Goal: Task Accomplishment & Management: Complete application form

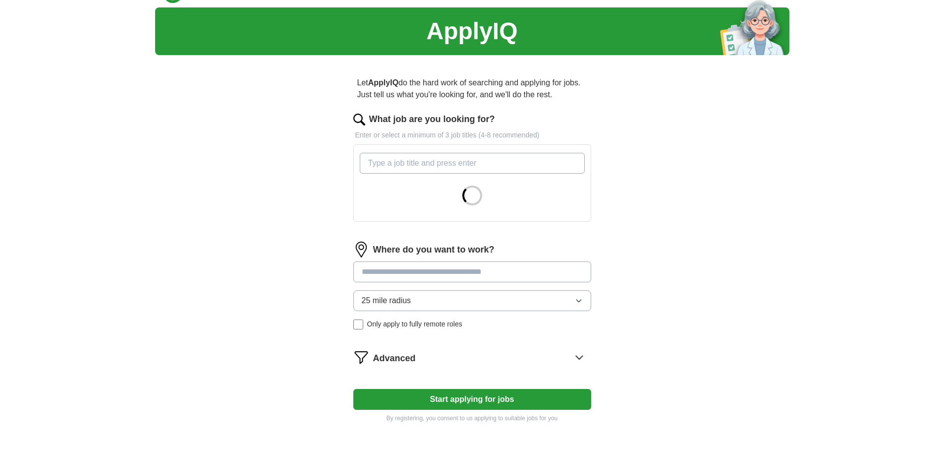
scroll to position [24, 0]
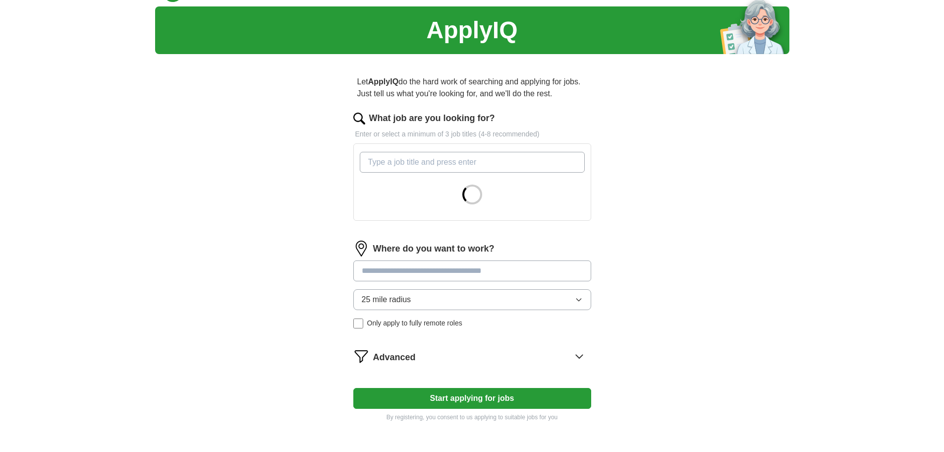
click at [439, 171] on input "What job are you looking for?" at bounding box center [472, 162] width 225 height 21
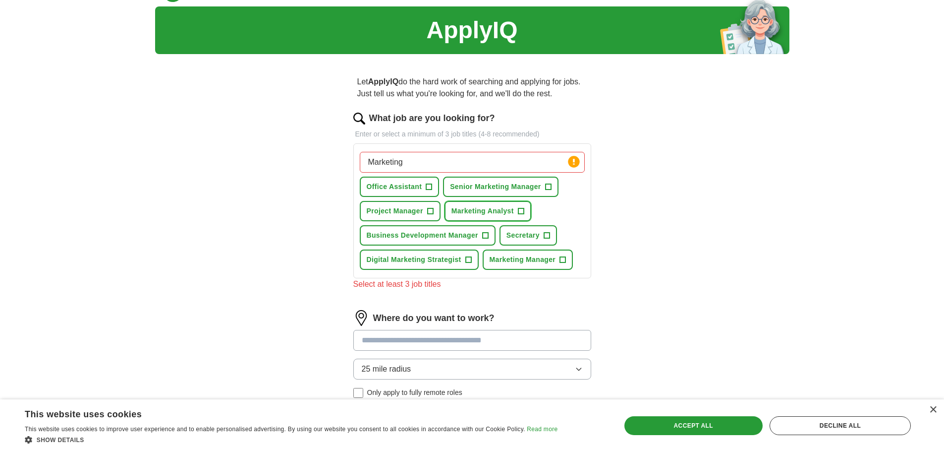
click at [475, 210] on span "Marketing Analyst" at bounding box center [483, 211] width 62 height 10
click at [448, 154] on input "Marketing" at bounding box center [472, 162] width 225 height 21
type input "MarketingMANAGER"
click at [490, 185] on span "Senior Marketing Manager" at bounding box center [495, 186] width 91 height 10
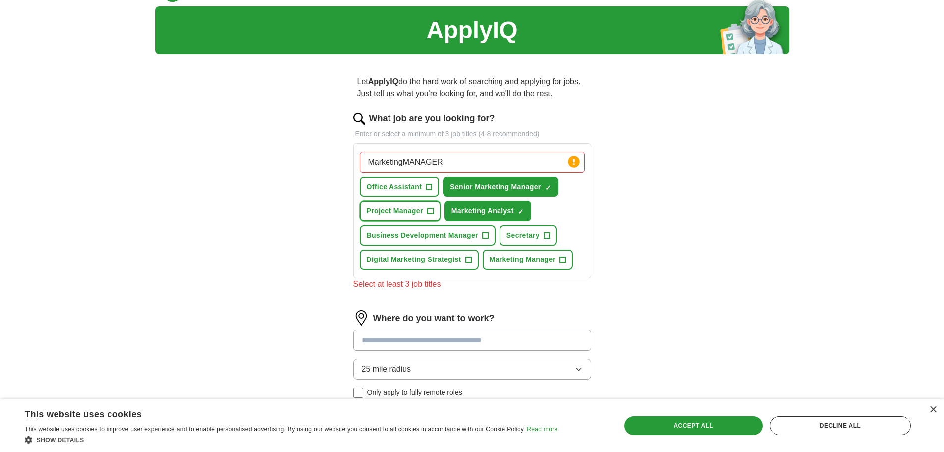
click at [422, 207] on span "Project Manager" at bounding box center [395, 211] width 57 height 10
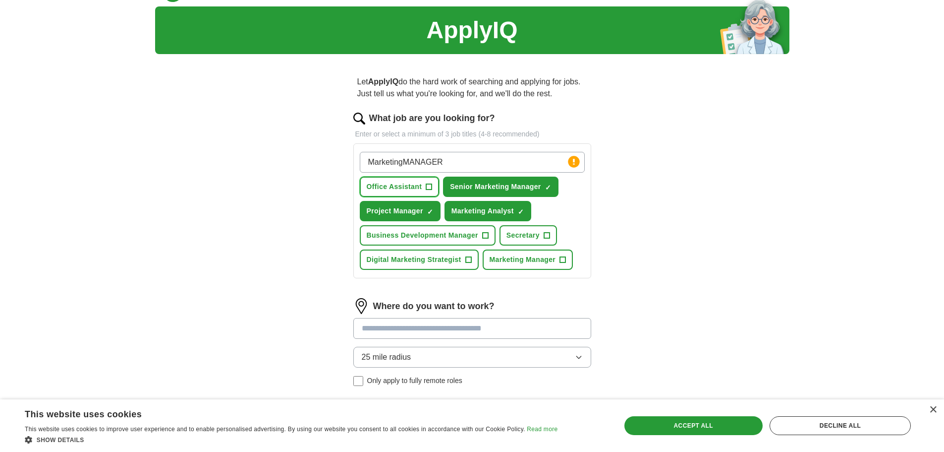
click at [420, 195] on button "Office Assistant +" at bounding box center [400, 186] width 80 height 20
click at [507, 231] on span "Secretary" at bounding box center [523, 235] width 33 height 10
click at [465, 246] on div "MarketingMANAGER Press return to add title Office Assistant ✓ × Senior Marketin…" at bounding box center [472, 211] width 229 height 126
click at [462, 241] on button "Business Development Manager +" at bounding box center [428, 235] width 136 height 20
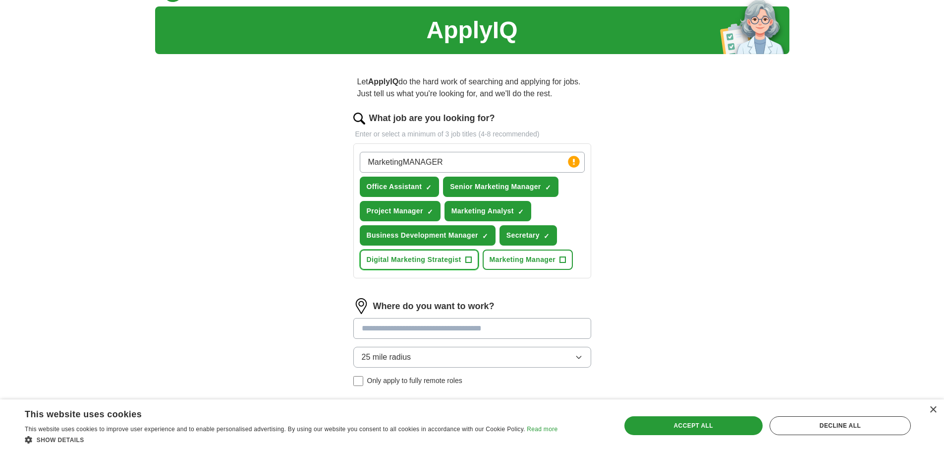
click at [463, 267] on button "Digital Marketing Strategist +" at bounding box center [419, 259] width 119 height 20
click at [502, 268] on button "Marketing Manager +" at bounding box center [528, 259] width 91 height 20
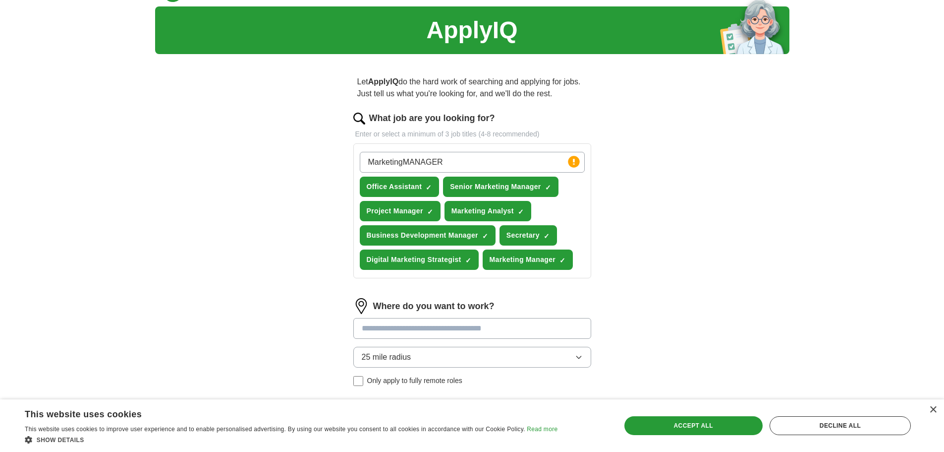
click at [476, 320] on input at bounding box center [472, 328] width 238 height 21
type input "*"
type input "******"
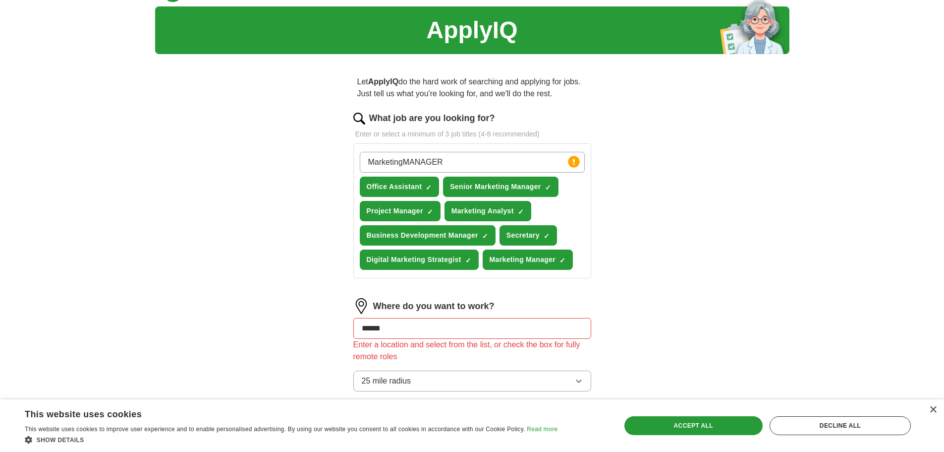
click at [474, 359] on div "Where do you want to work? ****** Enter a location and select from the list, or…" at bounding box center [472, 357] width 238 height 119
drag, startPoint x: 498, startPoint y: 321, endPoint x: 323, endPoint y: 330, distance: 175.7
click at [323, 330] on div "Let ApplyIQ do the hard work of searching and applying for jobs. Just tell us w…" at bounding box center [472, 289] width 317 height 455
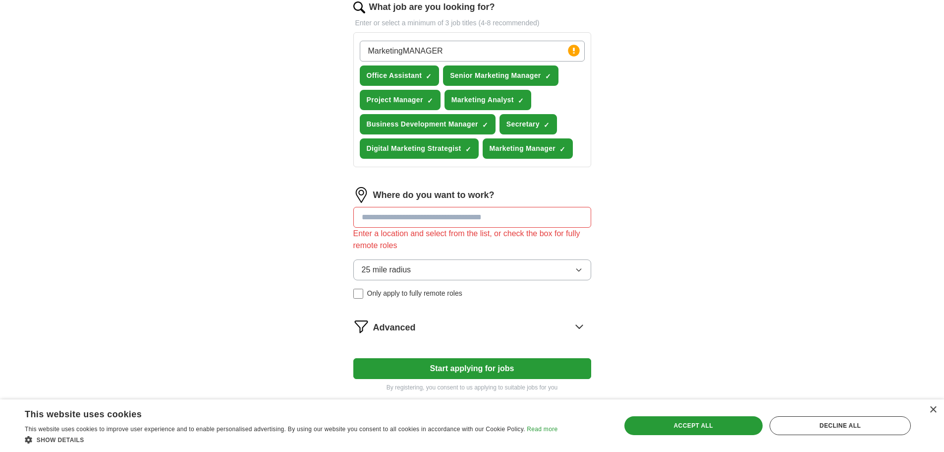
scroll to position [135, 0]
click at [390, 273] on span "25 mile radius" at bounding box center [387, 269] width 50 height 12
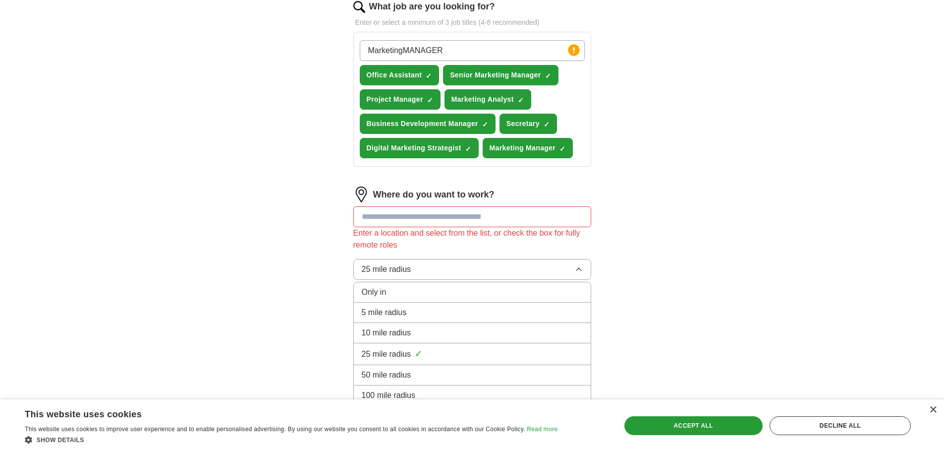
scroll to position [189, 0]
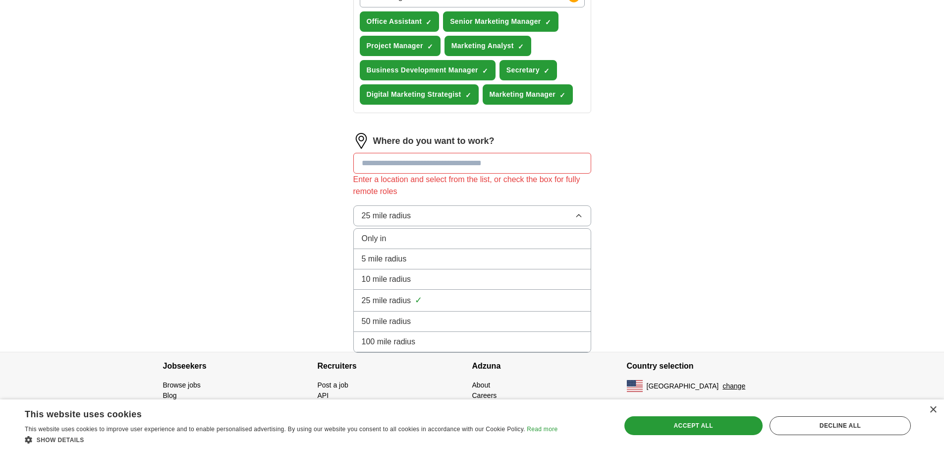
click at [386, 337] on span "100 mile radius" at bounding box center [389, 342] width 54 height 12
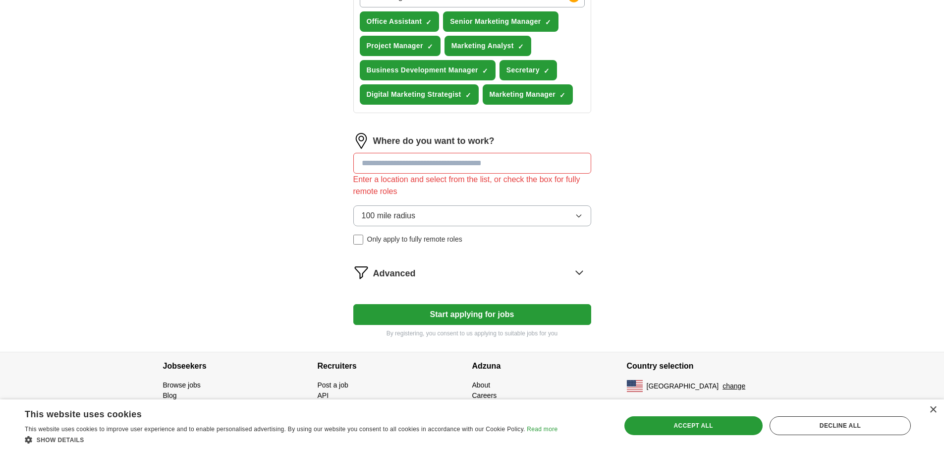
click at [406, 271] on span "Advanced" at bounding box center [394, 273] width 43 height 13
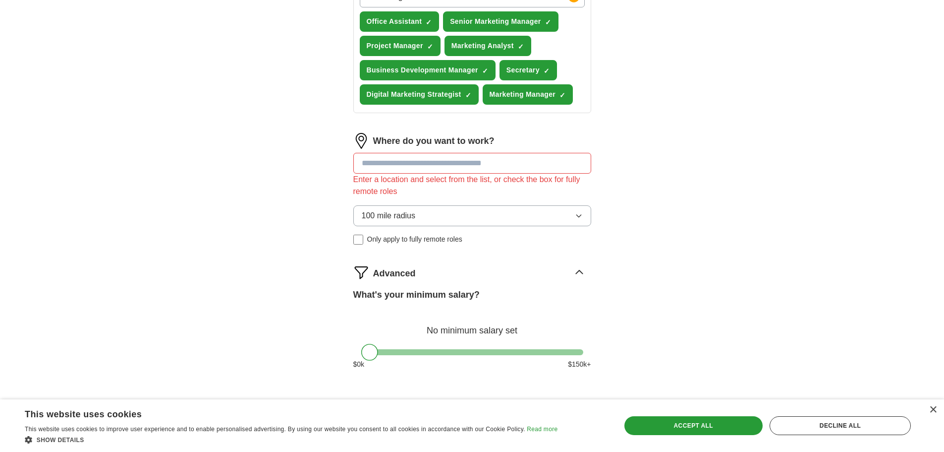
click at [400, 239] on span "Only apply to fully remote roles" at bounding box center [414, 239] width 95 height 10
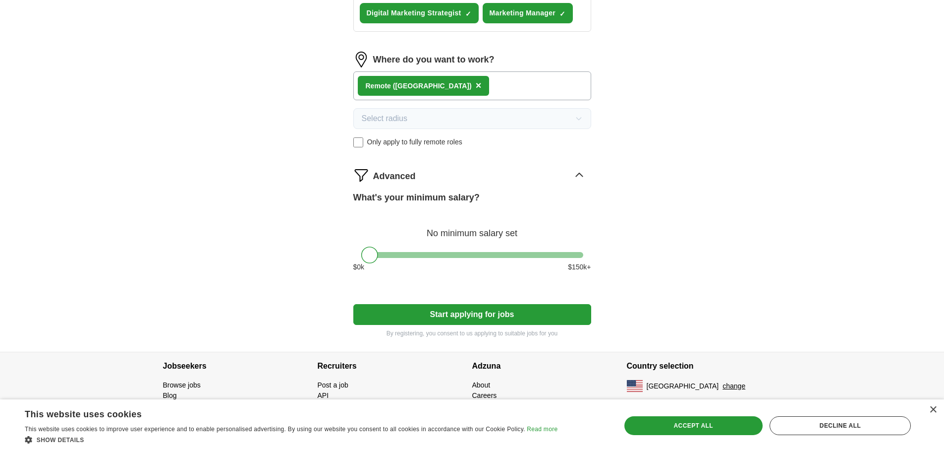
click at [459, 312] on button "Start applying for jobs" at bounding box center [472, 314] width 238 height 21
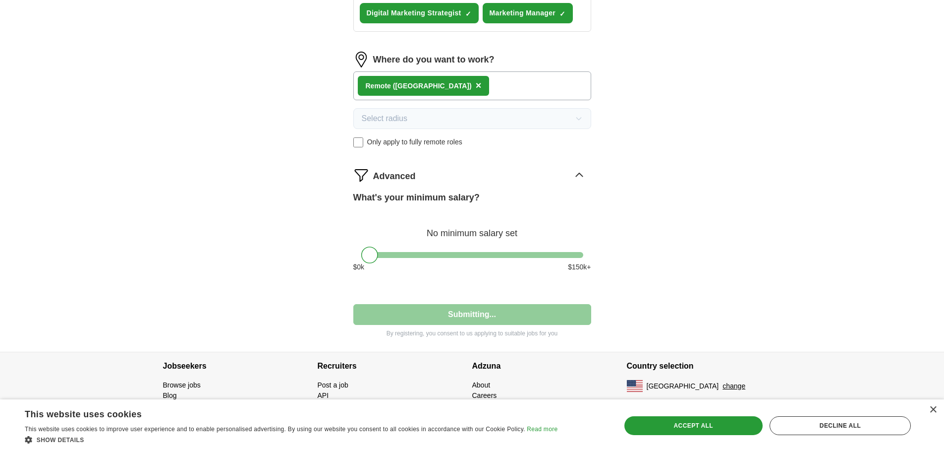
select select "**"
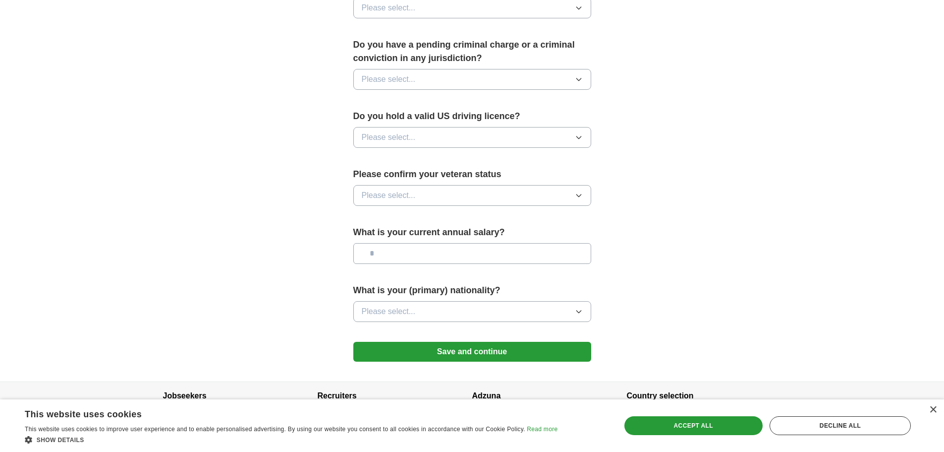
scroll to position [568, 0]
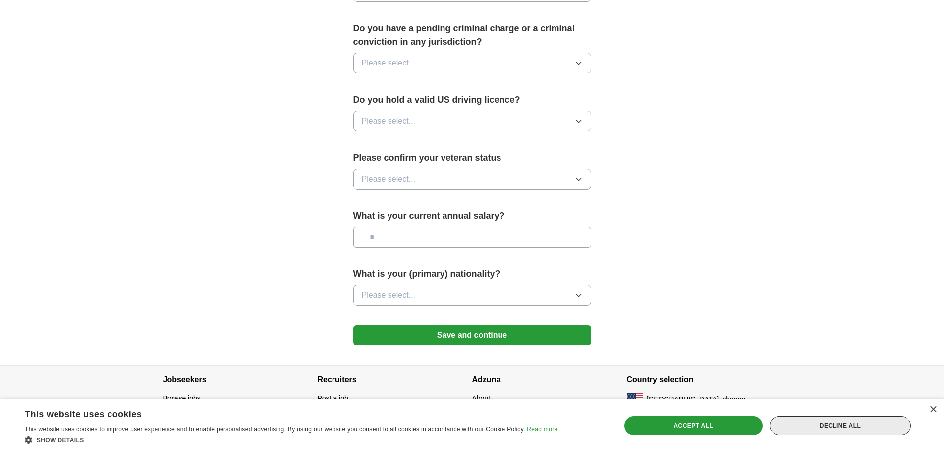
click at [797, 431] on div "Decline all" at bounding box center [840, 425] width 141 height 19
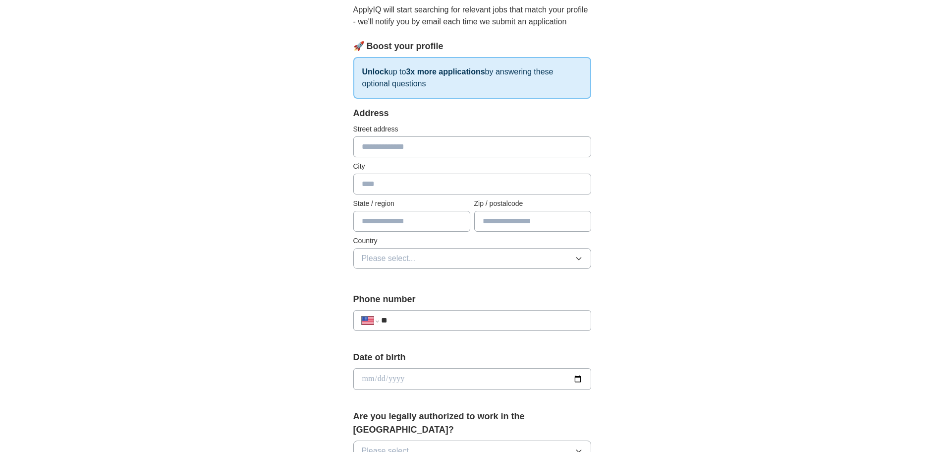
scroll to position [0, 0]
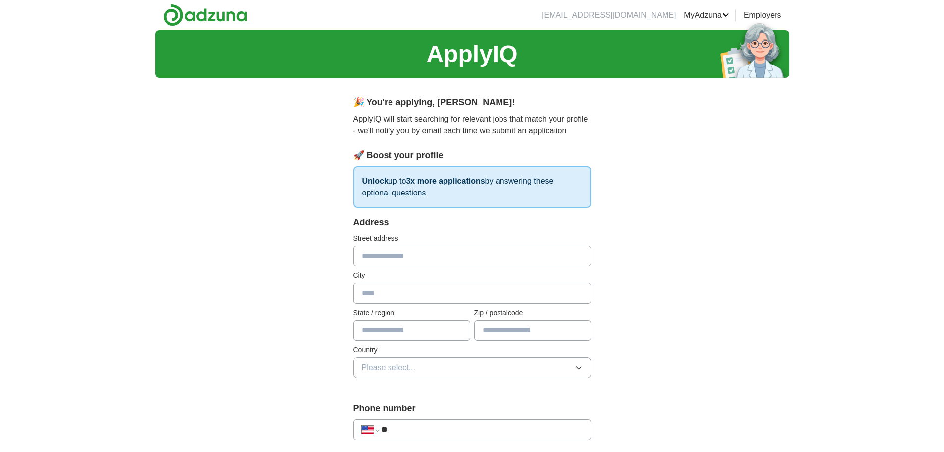
click at [478, 251] on input "text" at bounding box center [472, 255] width 238 height 21
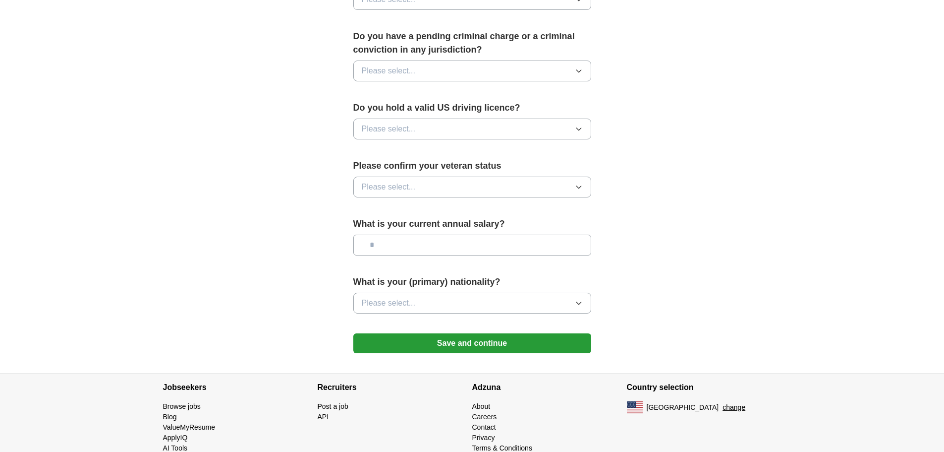
scroll to position [568, 0]
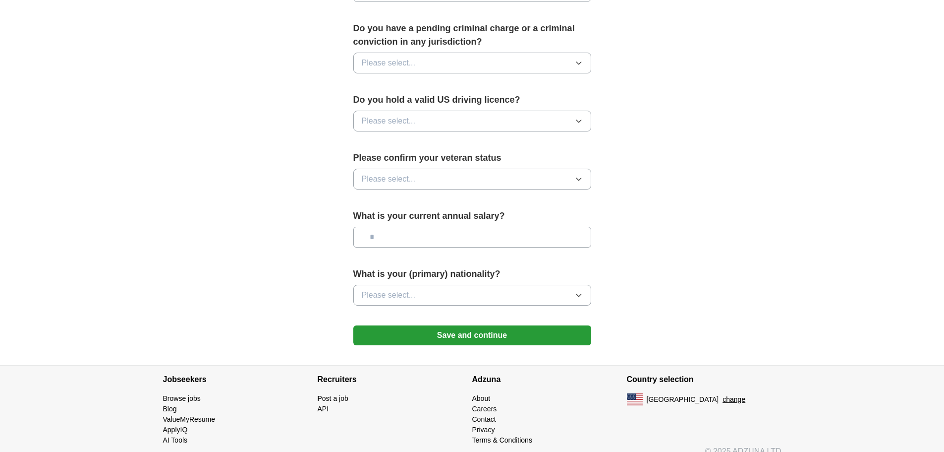
click at [508, 325] on button "Save and continue" at bounding box center [472, 335] width 238 height 20
